Goal: Task Accomplishment & Management: Use online tool/utility

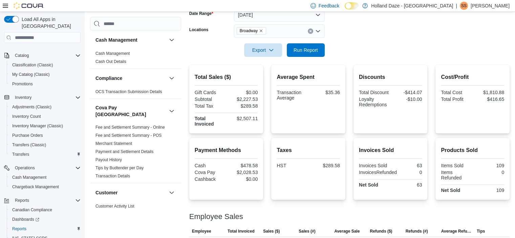
scroll to position [109, 0]
click at [311, 30] on icon "Clear input" at bounding box center [311, 31] width 2 height 2
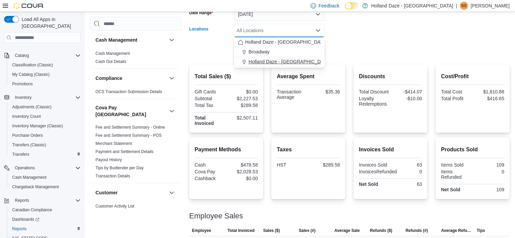
click at [296, 60] on span "Holland Daze - Orangeville" at bounding box center [290, 61] width 82 height 7
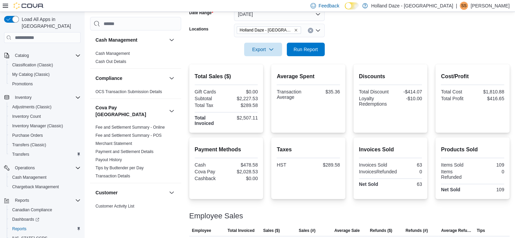
click at [385, 37] on div at bounding box center [349, 39] width 320 height 5
click at [308, 51] on span "Run Report" at bounding box center [306, 49] width 24 height 7
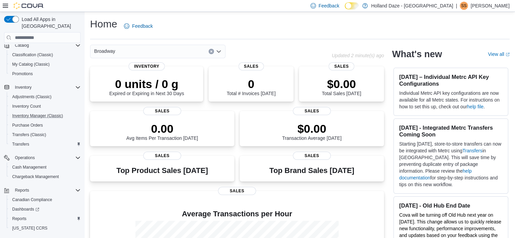
scroll to position [84, 0]
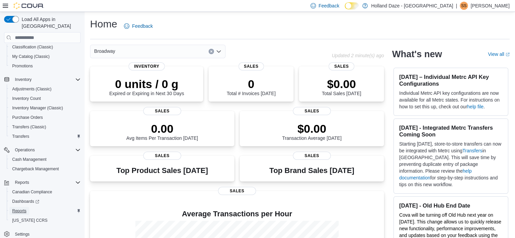
click at [15, 208] on span "Reports" at bounding box center [19, 210] width 14 height 5
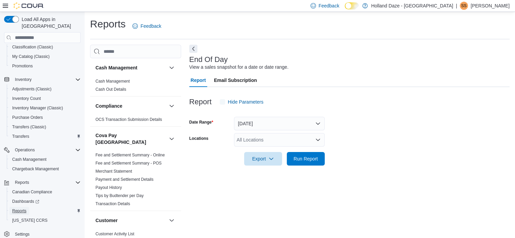
scroll to position [4, 0]
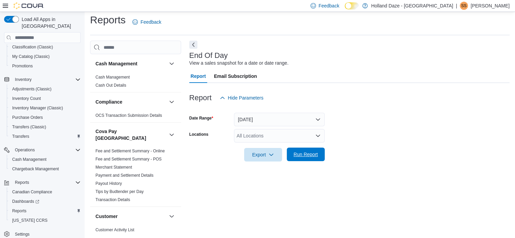
click at [314, 152] on span "Run Report" at bounding box center [306, 154] width 24 height 7
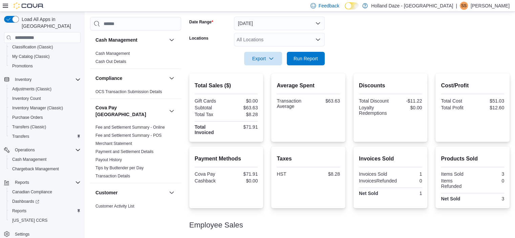
scroll to position [100, 0]
click at [406, 143] on div "Total Sales ($) Gift Cards $0.00 Subtotal $63.63 Total Tax $8.28 Total Invoiced…" at bounding box center [349, 171] width 320 height 194
click at [308, 65] on span "Run Report" at bounding box center [306, 59] width 30 height 14
click at [303, 57] on span "Run Report" at bounding box center [306, 58] width 24 height 7
drag, startPoint x: 312, startPoint y: 54, endPoint x: 295, endPoint y: 59, distance: 17.8
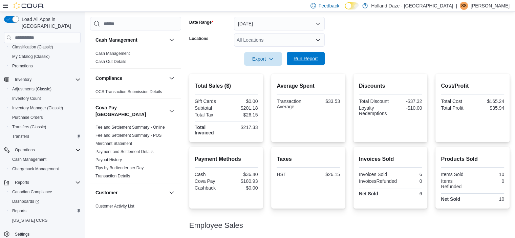
click at [295, 59] on span "Run Report" at bounding box center [306, 58] width 24 height 7
click at [320, 39] on icon "Open list of options" at bounding box center [317, 39] width 5 height 5
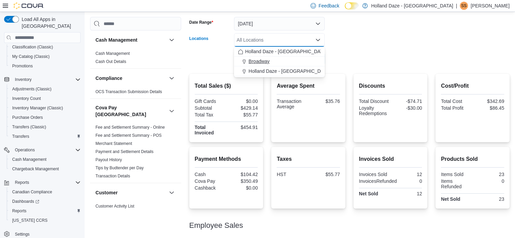
click at [300, 61] on div "Broadway" at bounding box center [279, 61] width 83 height 7
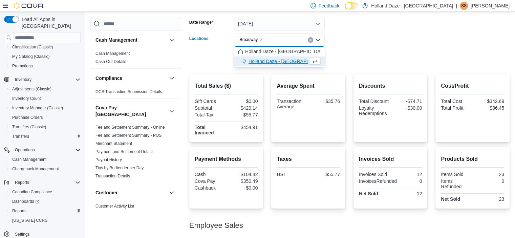
click at [392, 63] on form "Date Range Today Locations Broadway Combo box. Selected. Broadway. Press Backsp…" at bounding box center [349, 37] width 320 height 57
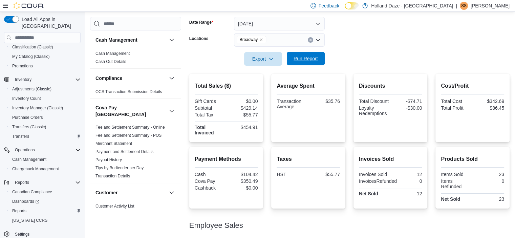
click at [316, 58] on span "Run Report" at bounding box center [306, 58] width 24 height 7
click at [393, 51] on div at bounding box center [349, 49] width 320 height 5
click at [305, 57] on span "Run Report" at bounding box center [306, 58] width 24 height 7
